Goal: Task Accomplishment & Management: Complete application form

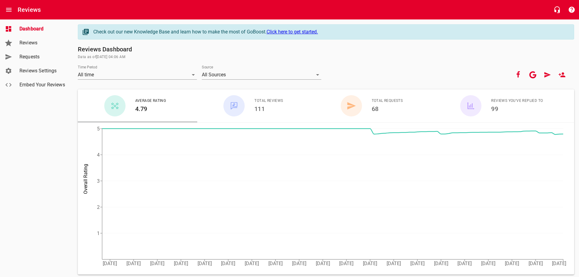
click at [25, 45] on span "Reviews" at bounding box center [42, 42] width 46 height 7
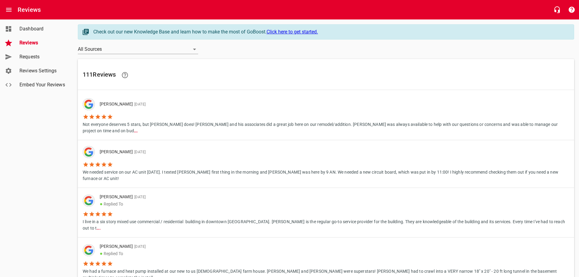
click at [21, 56] on span "Requests" at bounding box center [42, 56] width 46 height 7
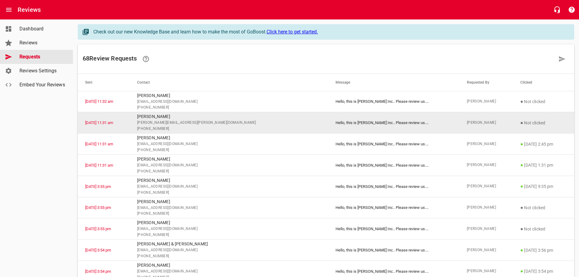
scroll to position [30, 0]
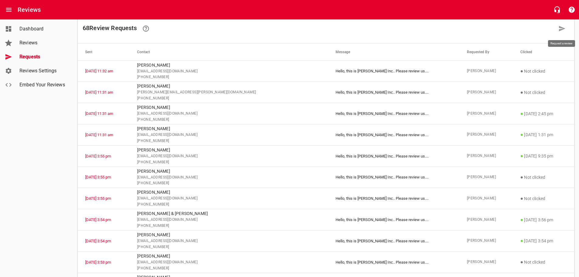
click at [560, 29] on icon at bounding box center [562, 28] width 6 height 5
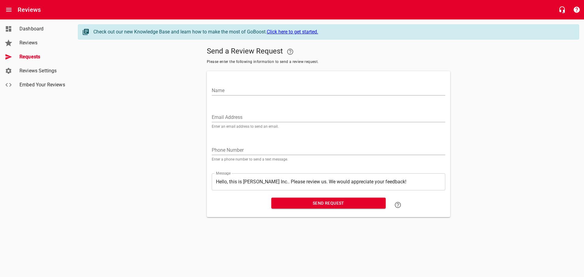
click at [236, 90] on input "Name" at bounding box center [329, 91] width 234 height 10
type input "[PERSON_NAME]"
type input "[PERSON_NAME][EMAIL_ADDRESS][PERSON_NAME][DOMAIN_NAME]"
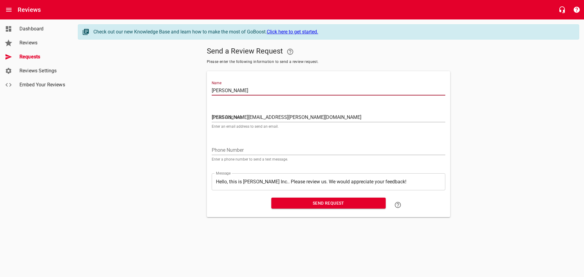
type input "5862589402"
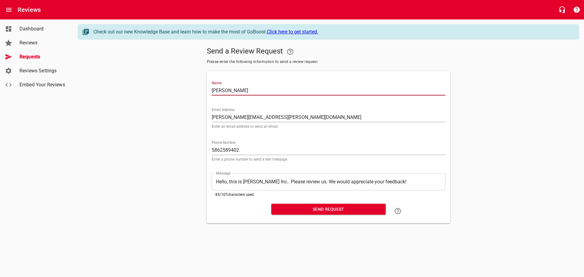
click at [321, 209] on span "Send Request" at bounding box center [328, 210] width 105 height 8
